Goal: Task Accomplishment & Management: Manage account settings

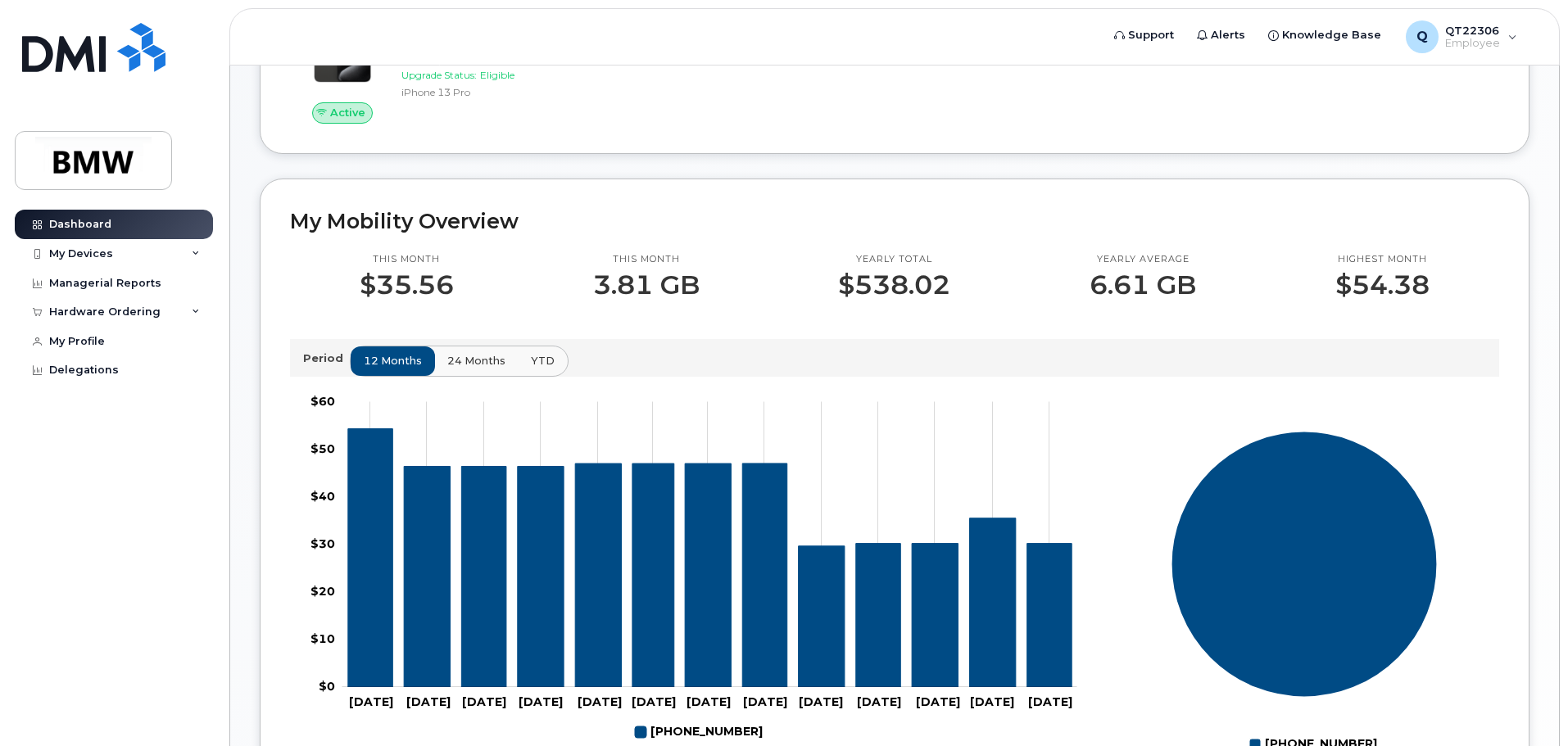
scroll to position [328, 0]
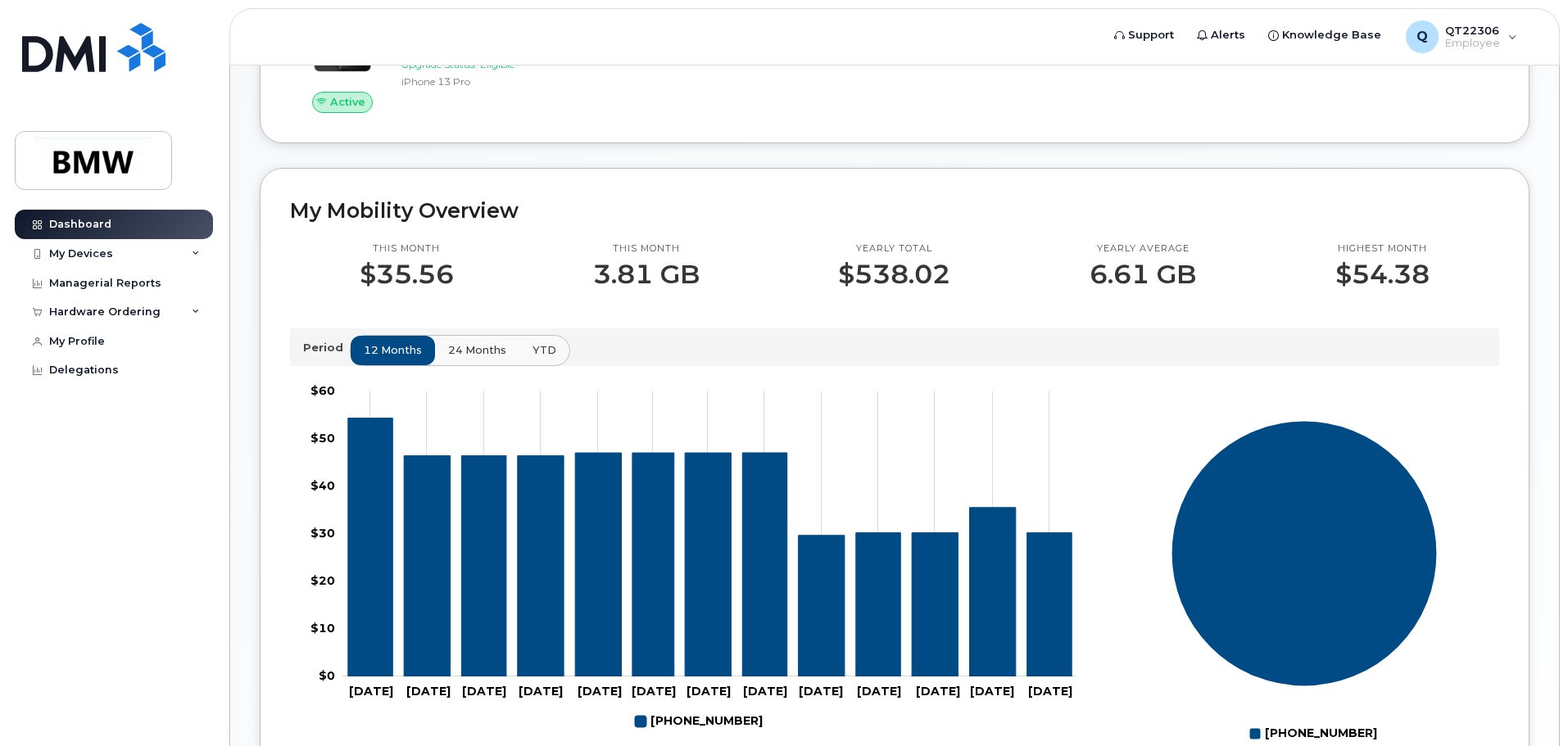
click at [452, 358] on span "24 months" at bounding box center [477, 350] width 58 height 15
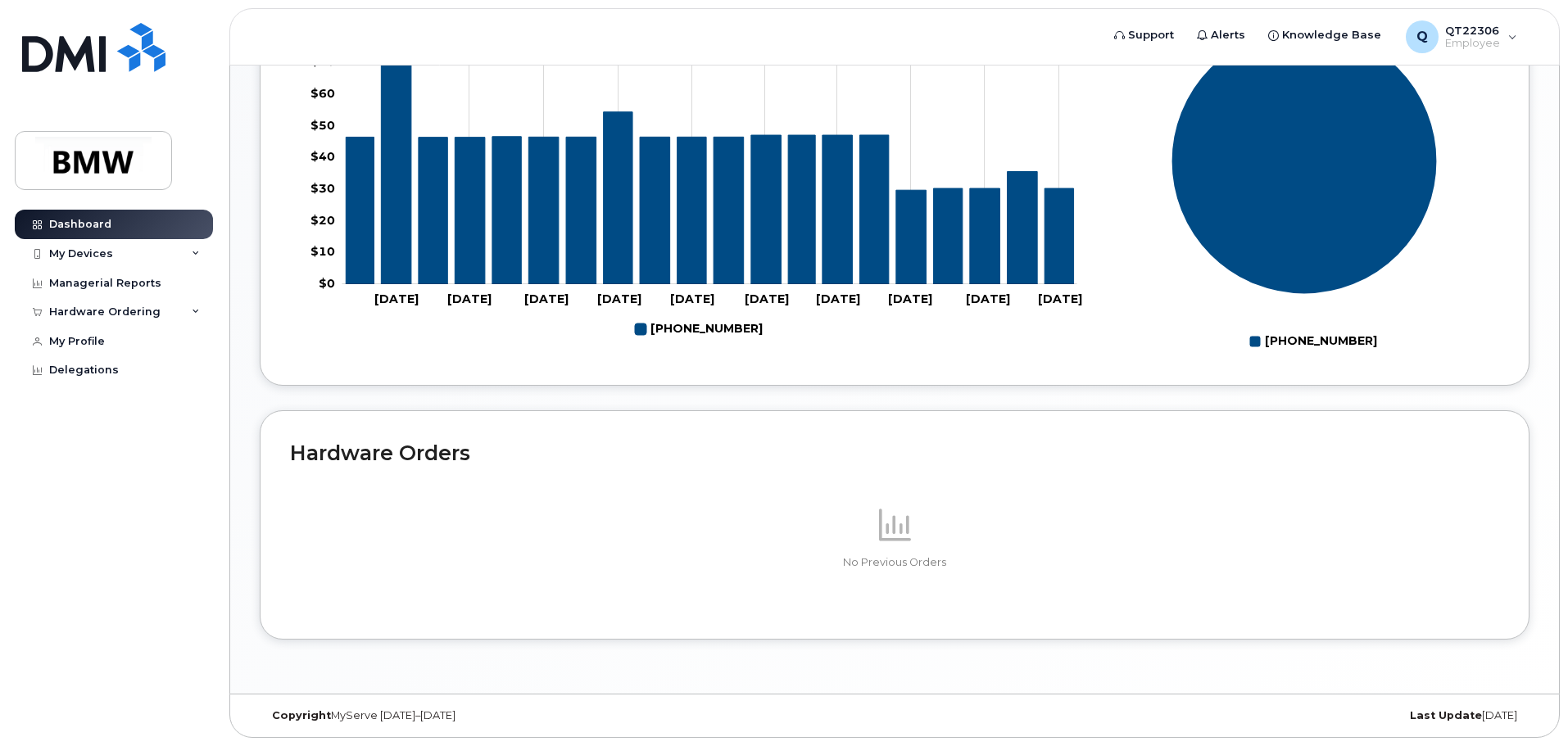
scroll to position [80, 0]
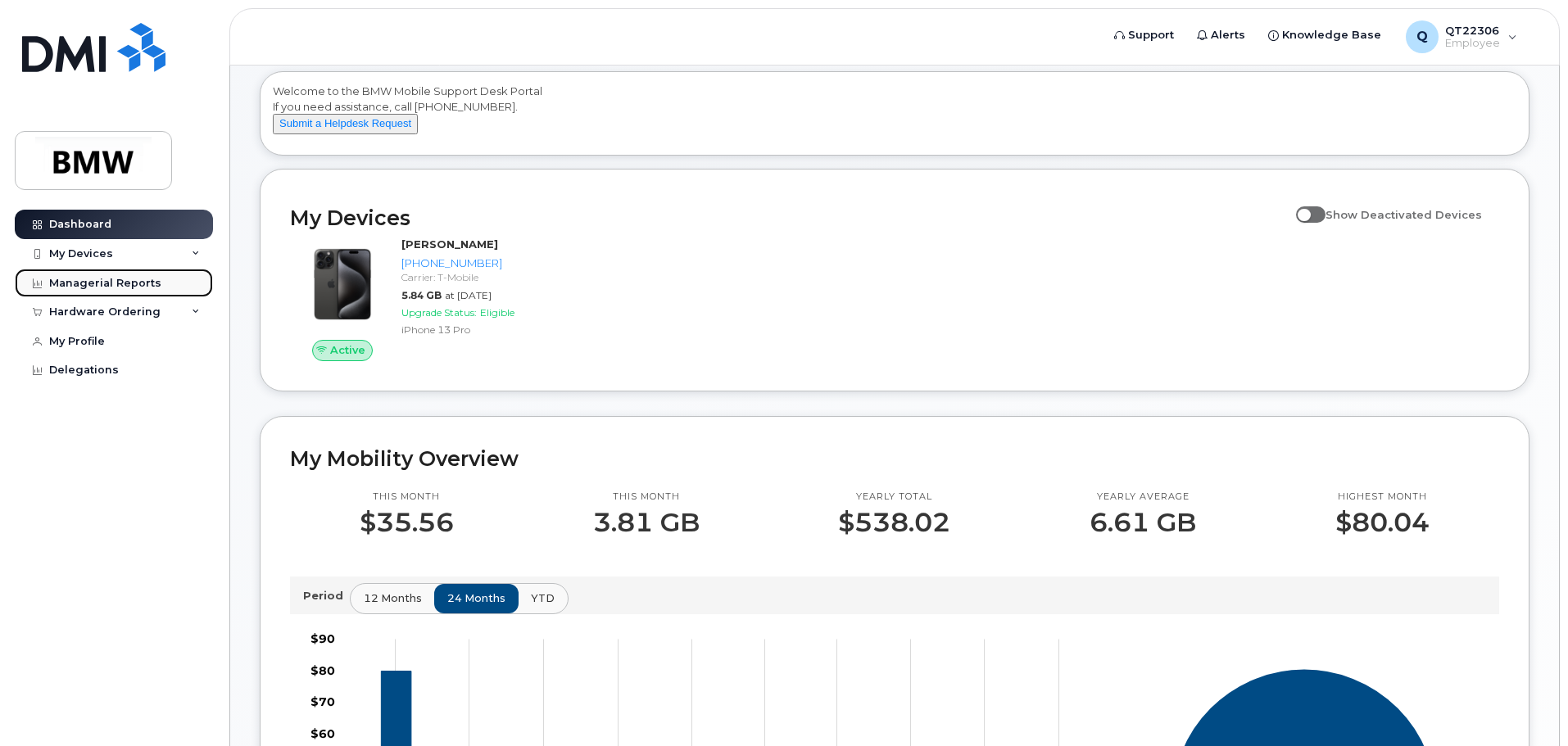
click at [109, 286] on div "Managerial Reports" at bounding box center [105, 283] width 112 height 13
click at [114, 282] on div "Managerial Reports" at bounding box center [105, 283] width 112 height 13
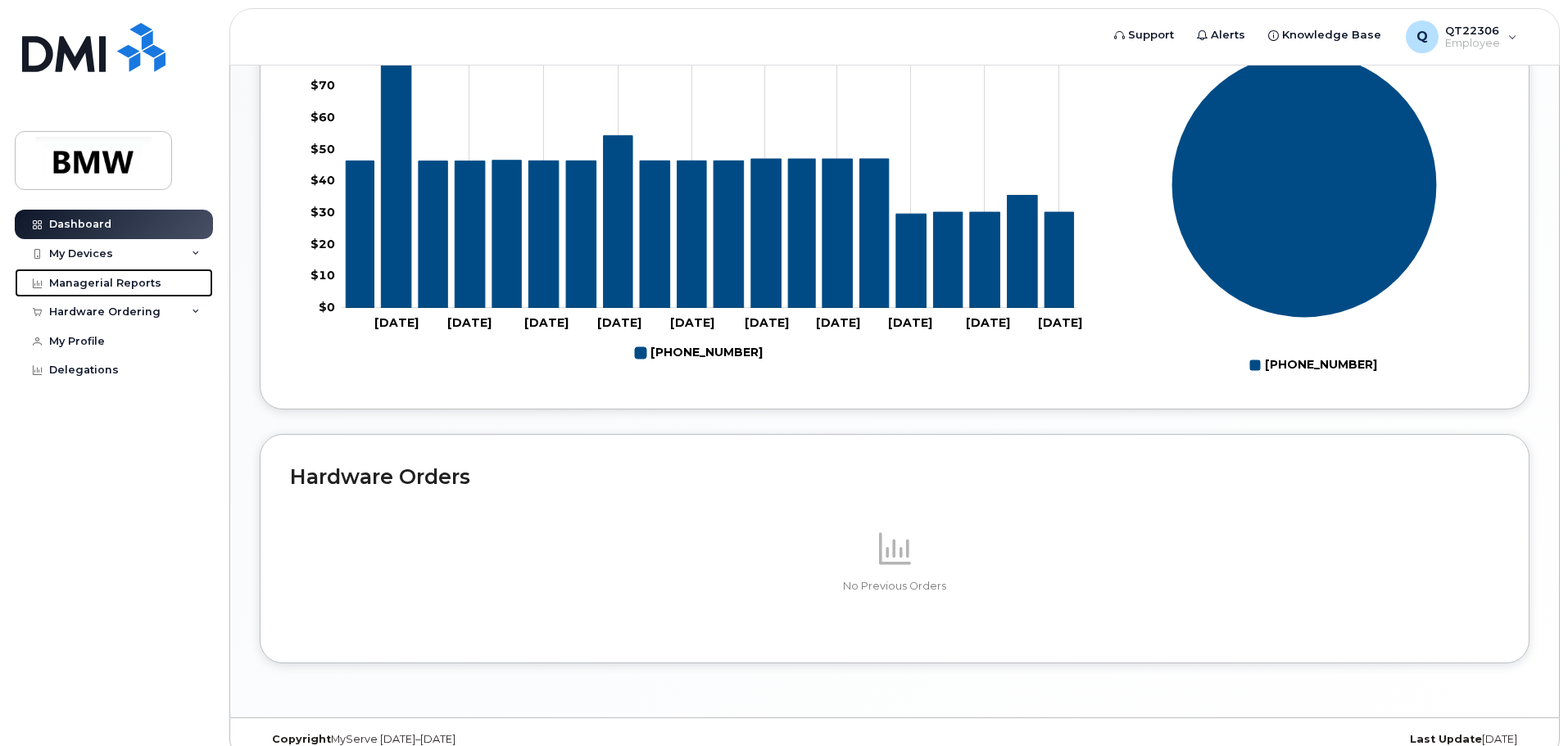
scroll to position [735, 0]
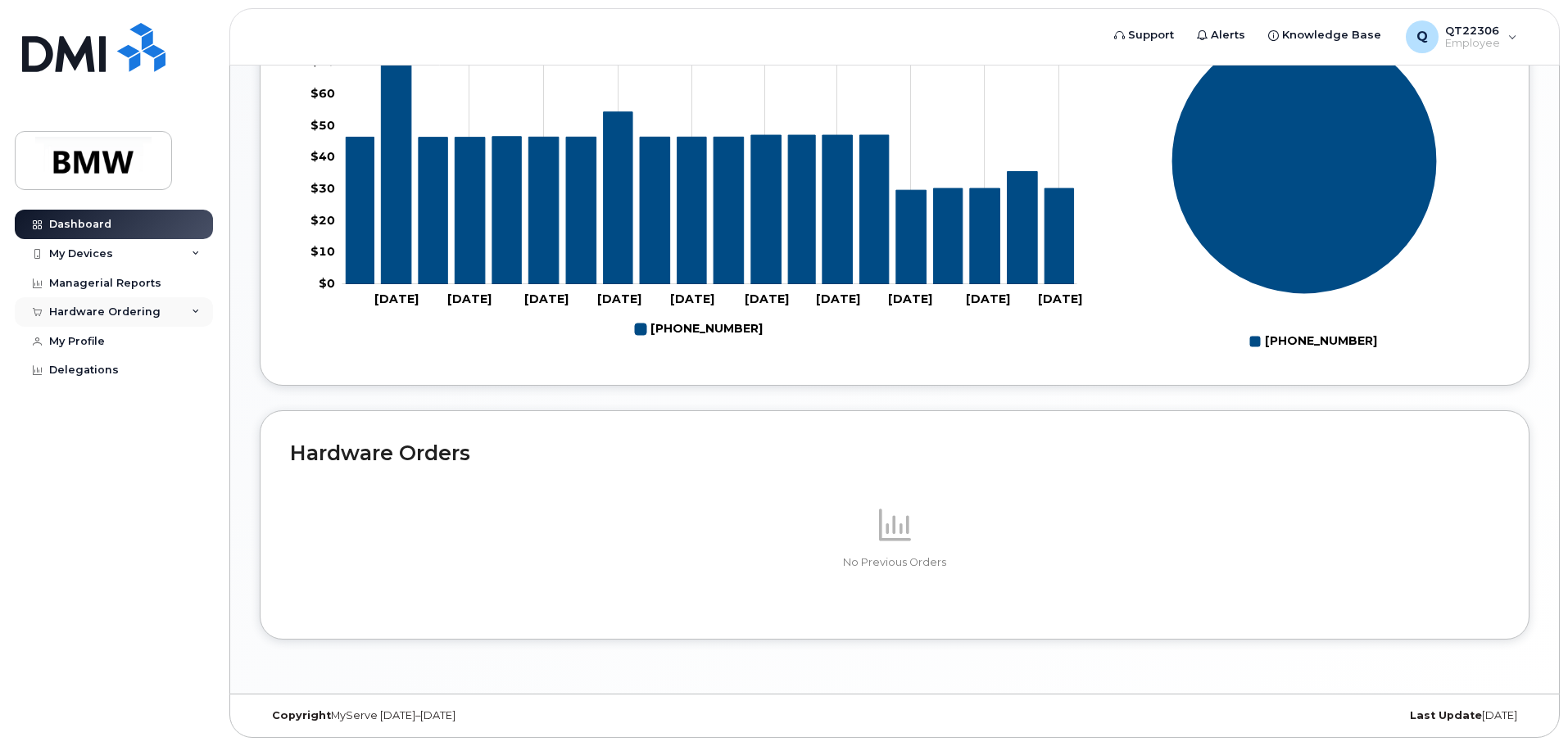
click at [133, 310] on div "Hardware Ordering" at bounding box center [105, 311] width 112 height 13
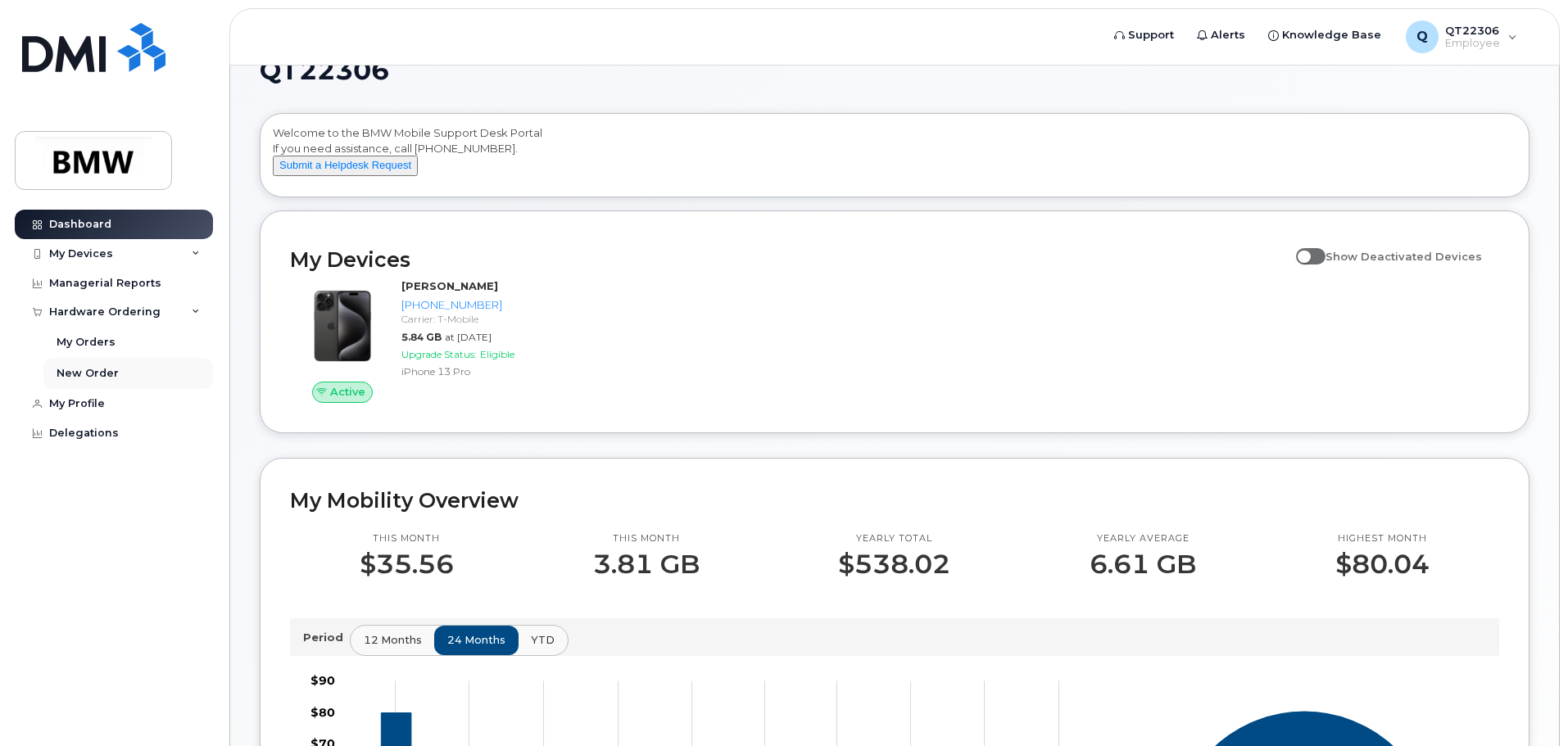
scroll to position [0, 0]
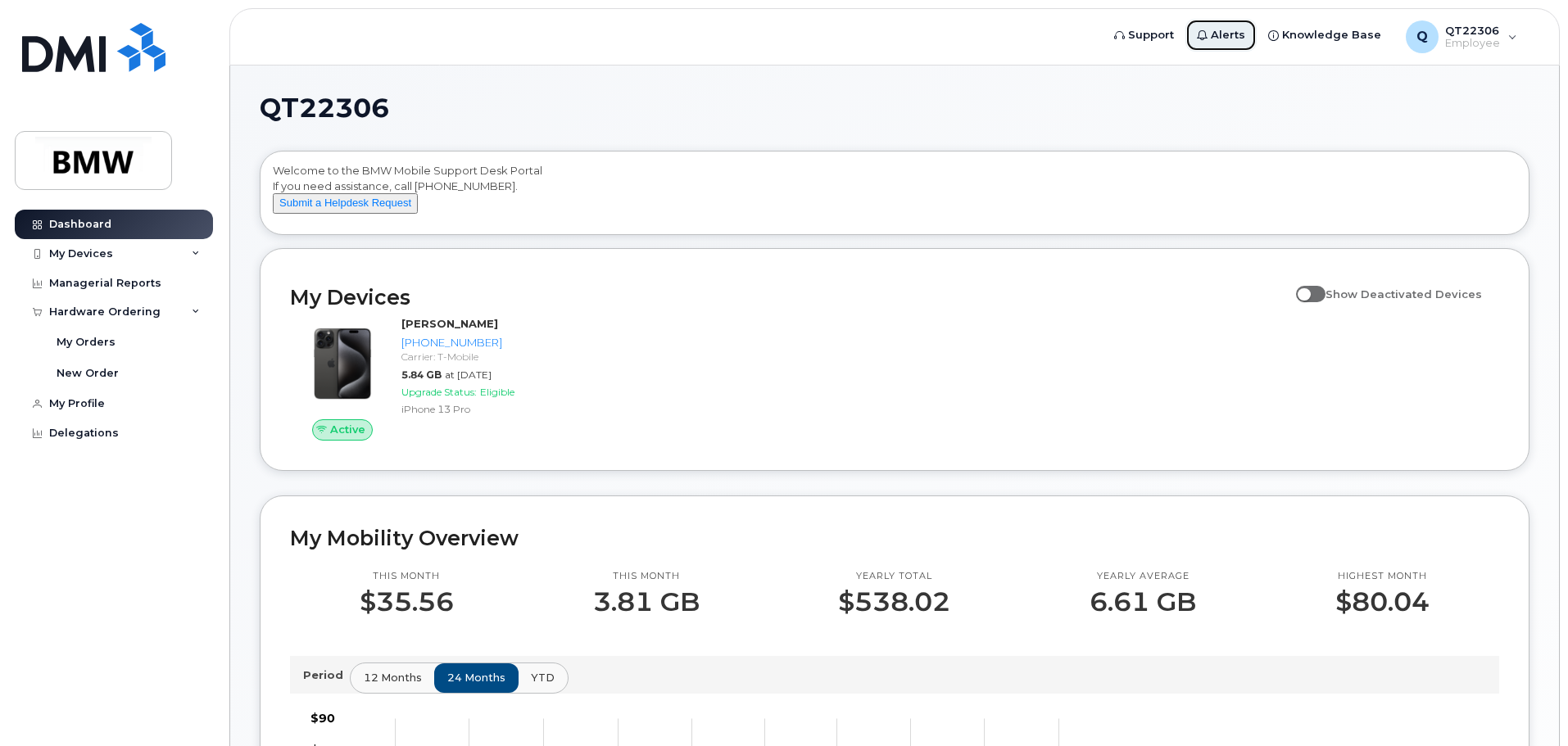
click at [1208, 31] on icon at bounding box center [1202, 35] width 10 height 10
click at [1233, 35] on span "Alerts" at bounding box center [1228, 35] width 34 height 16
click at [157, 310] on div "Hardware Ordering" at bounding box center [113, 312] width 198 height 29
click at [87, 337] on div "My Orders" at bounding box center [86, 342] width 59 height 15
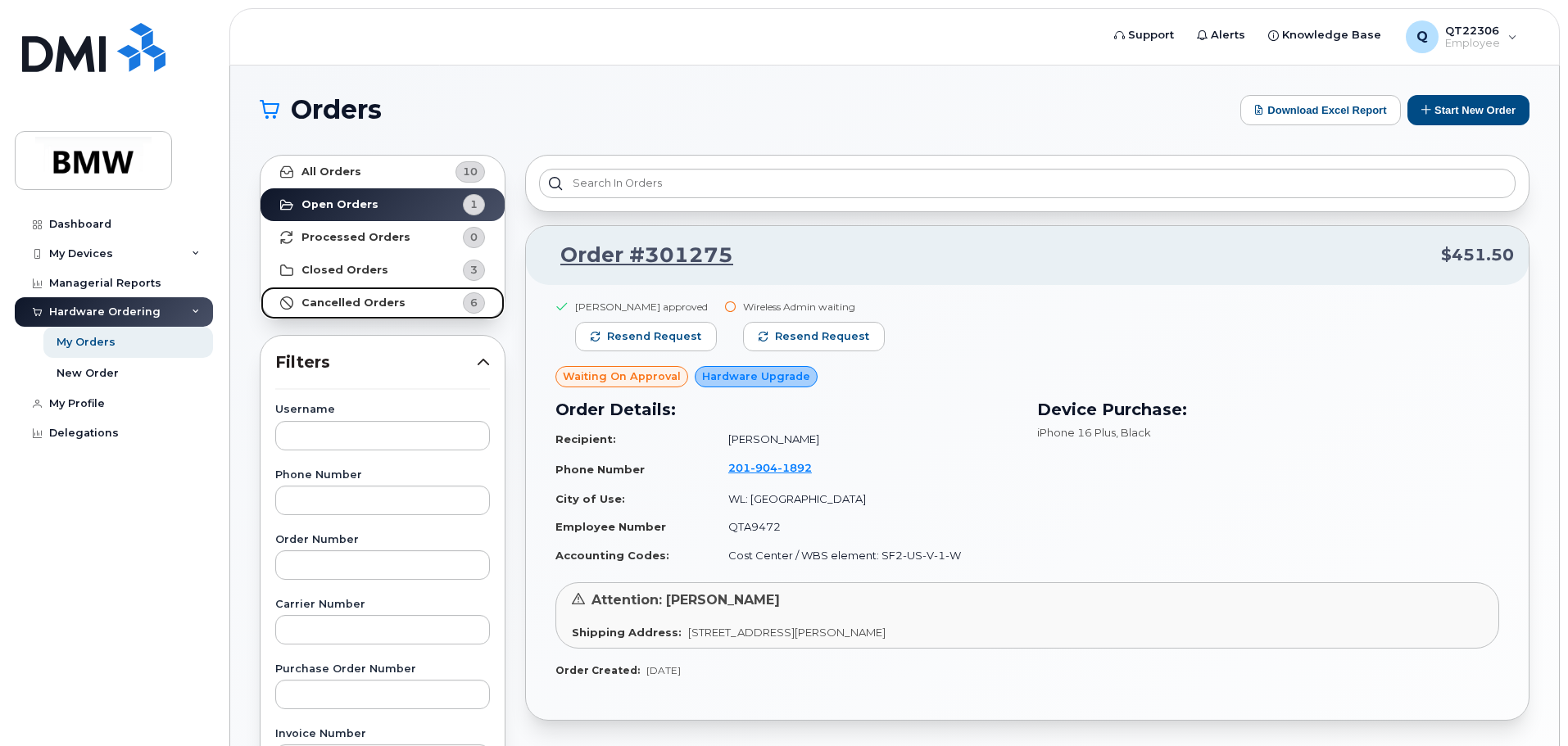
click at [367, 300] on strong "Cancelled Orders" at bounding box center [353, 303] width 104 height 13
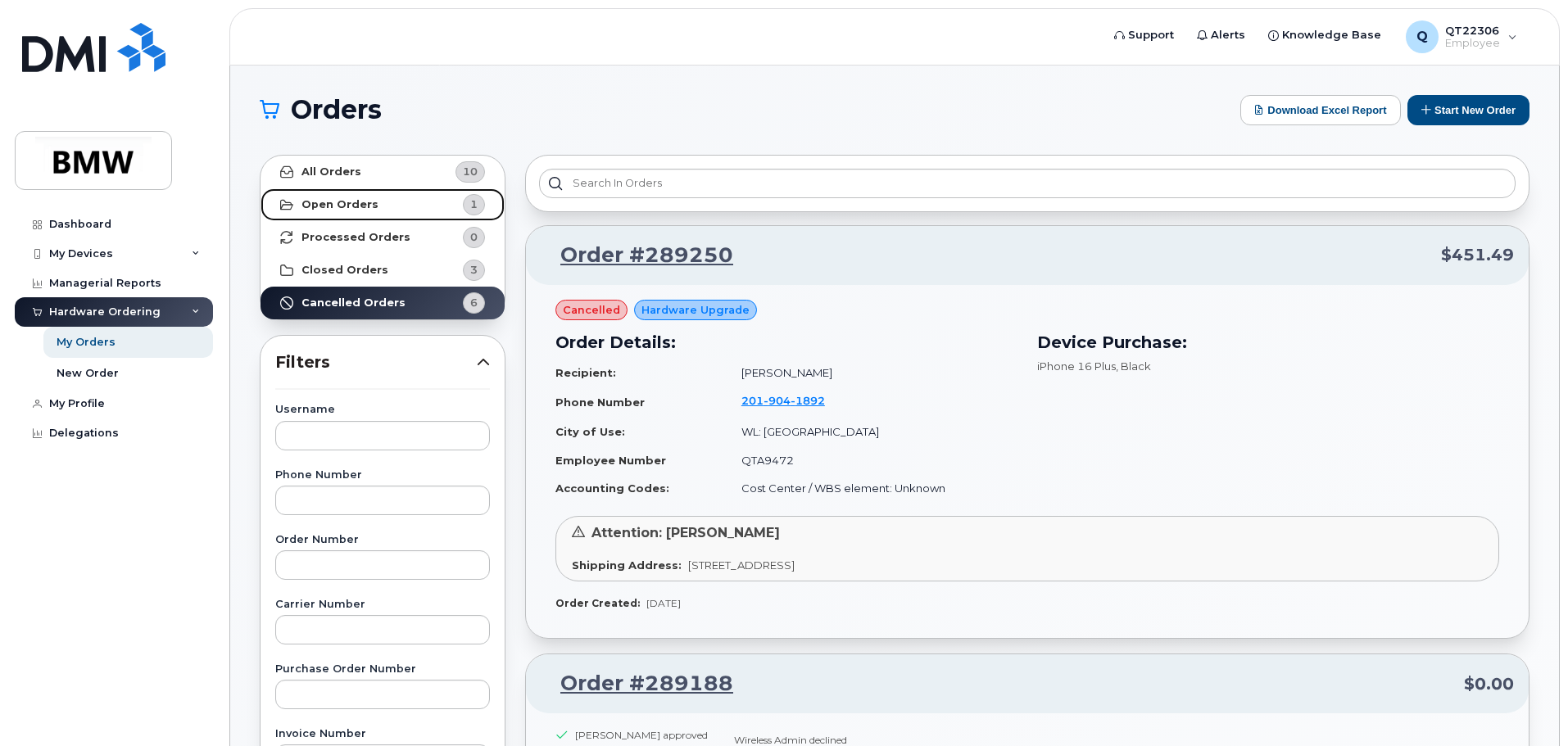
click at [344, 205] on strong "Open Orders" at bounding box center [340, 204] width 77 height 13
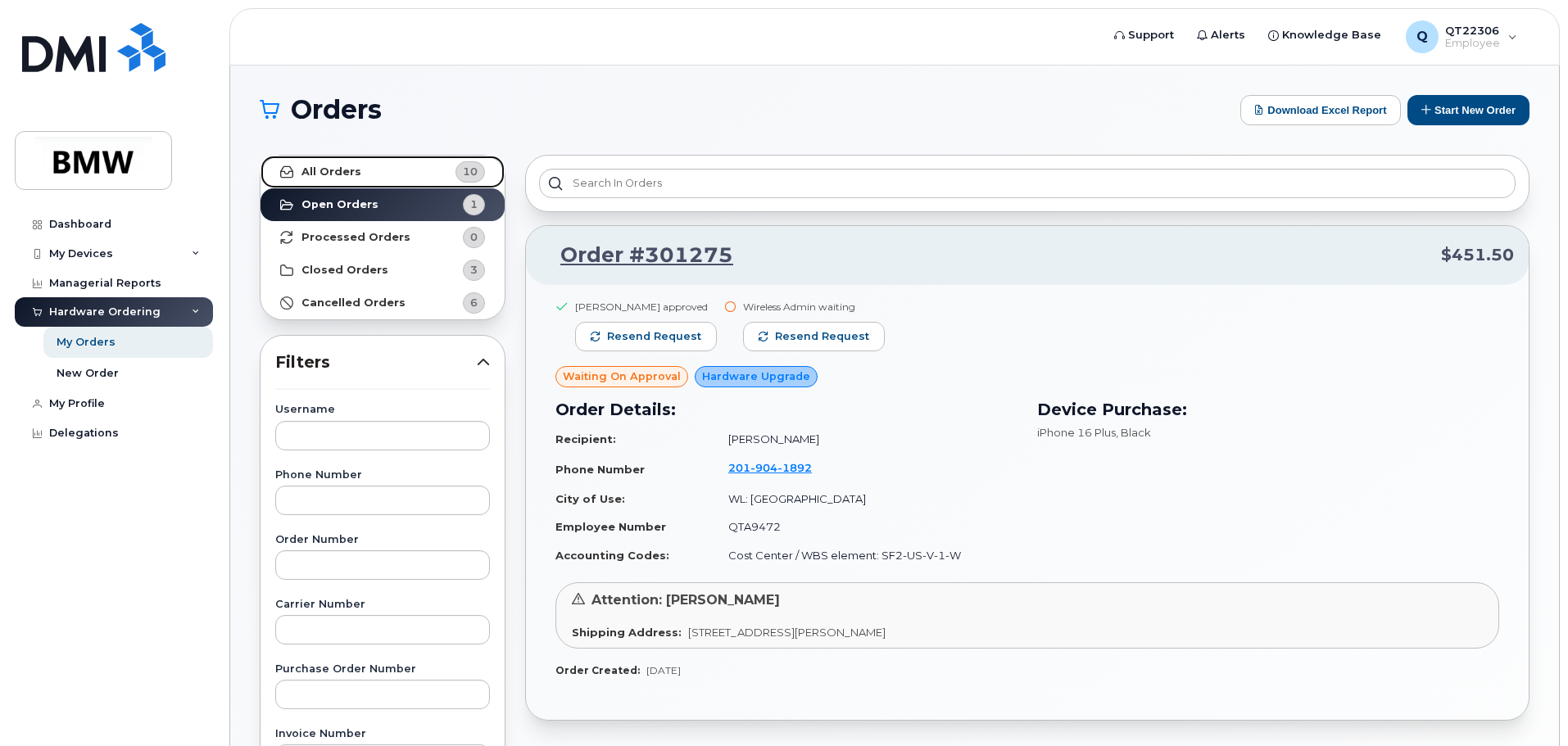
click at [342, 170] on strong "All Orders" at bounding box center [331, 171] width 60 height 13
